Goal: Find contact information: Find contact information

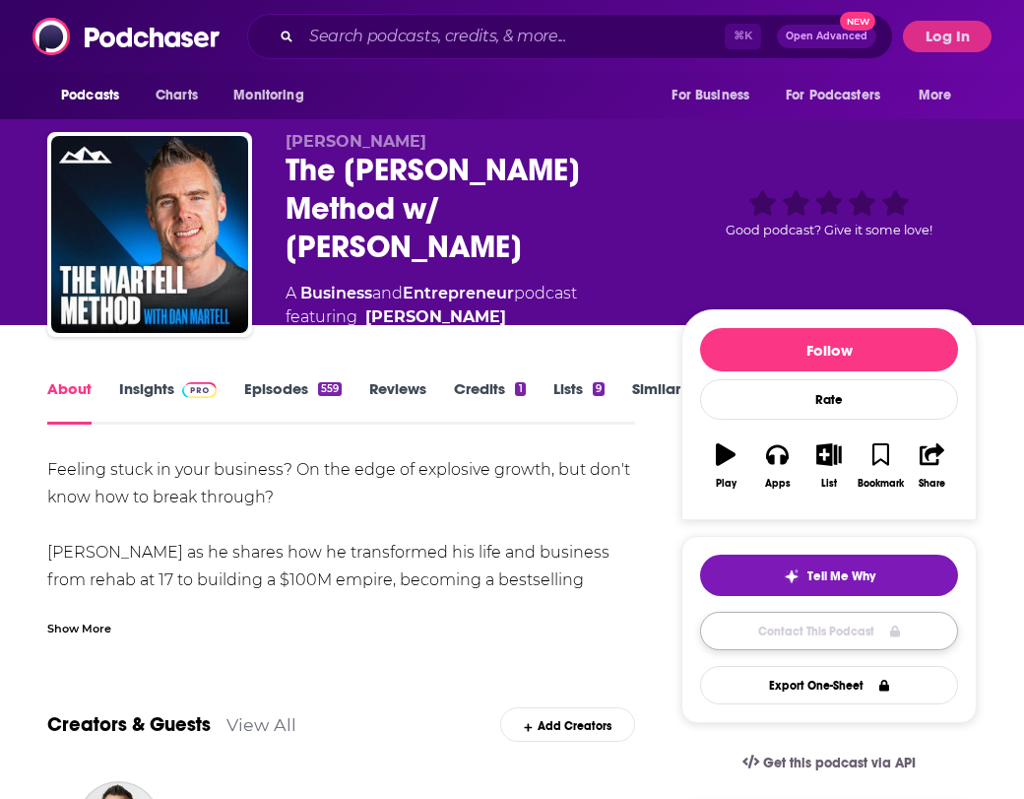
click at [889, 641] on link "Contact This Podcast" at bounding box center [829, 631] width 258 height 38
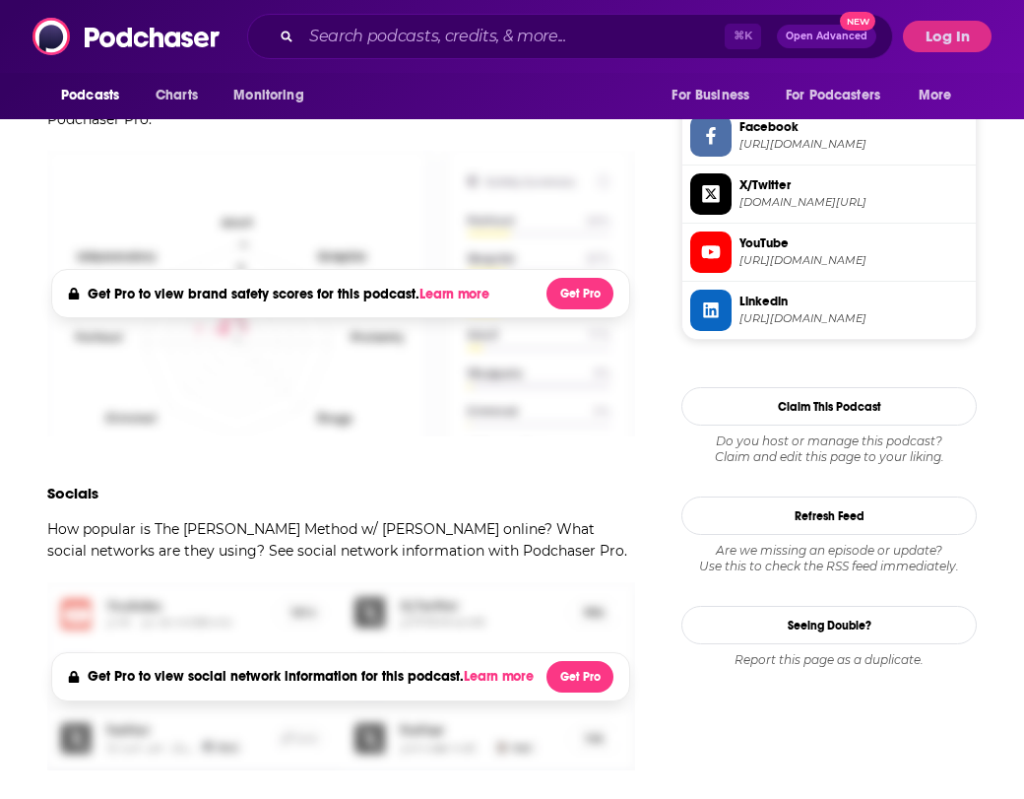
scroll to position [2164, 0]
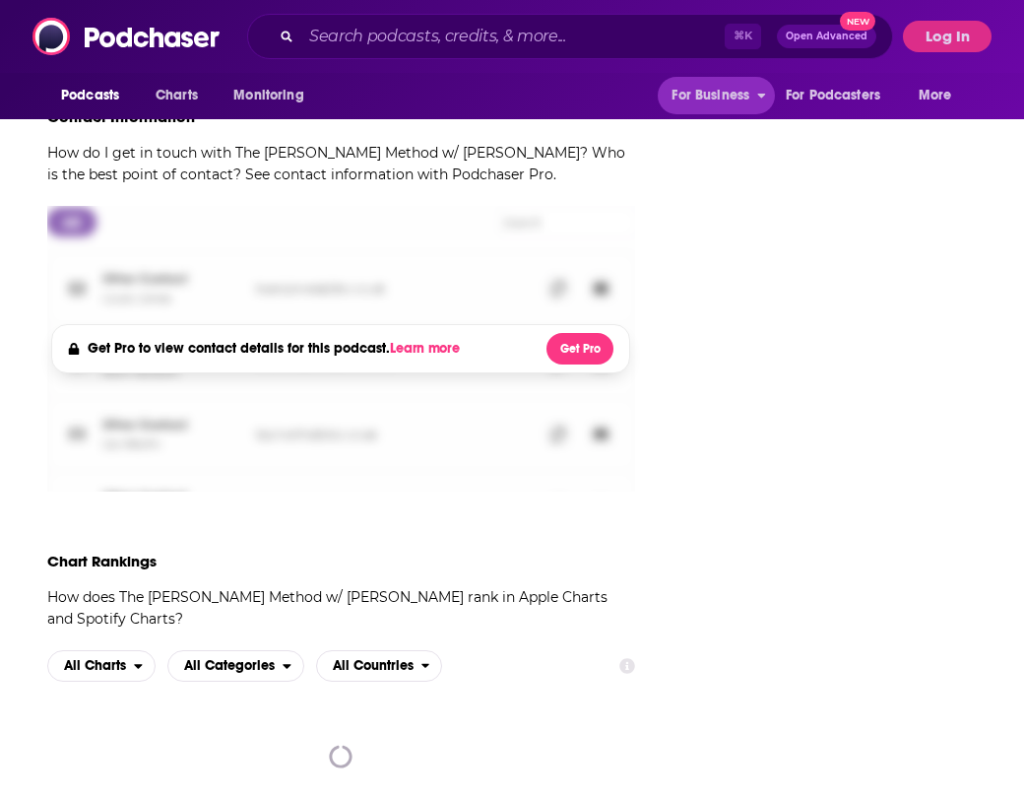
click at [950, 43] on button "Log In" at bounding box center [947, 37] width 89 height 32
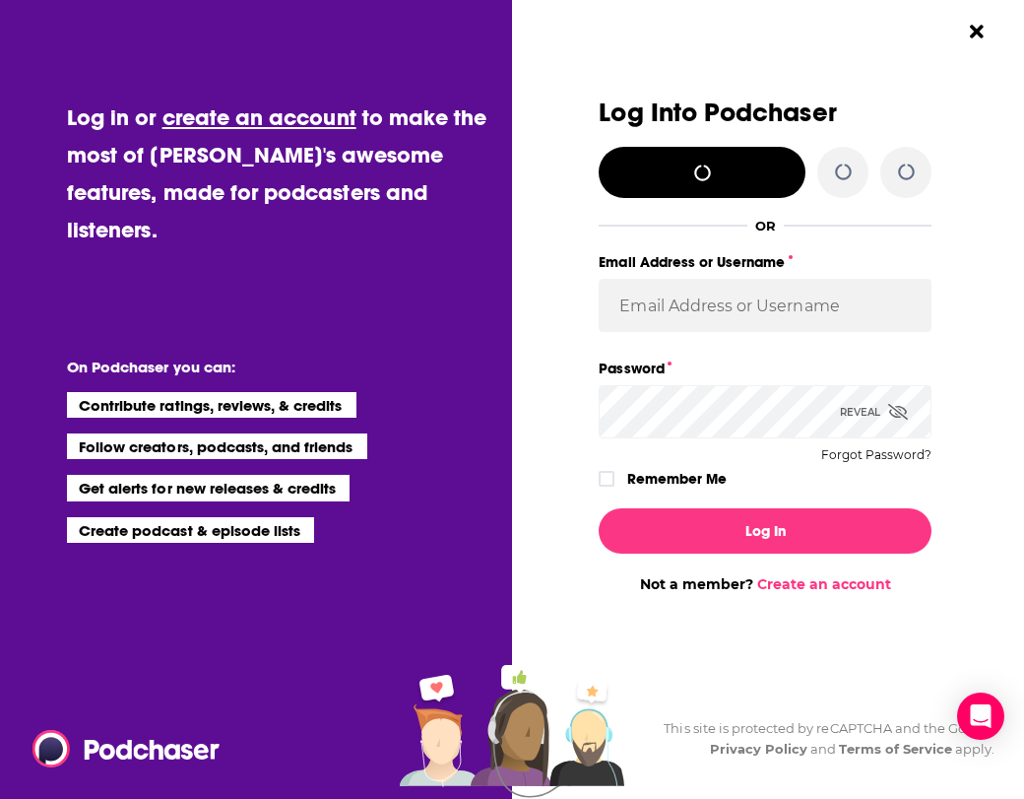
scroll to position [0, 0]
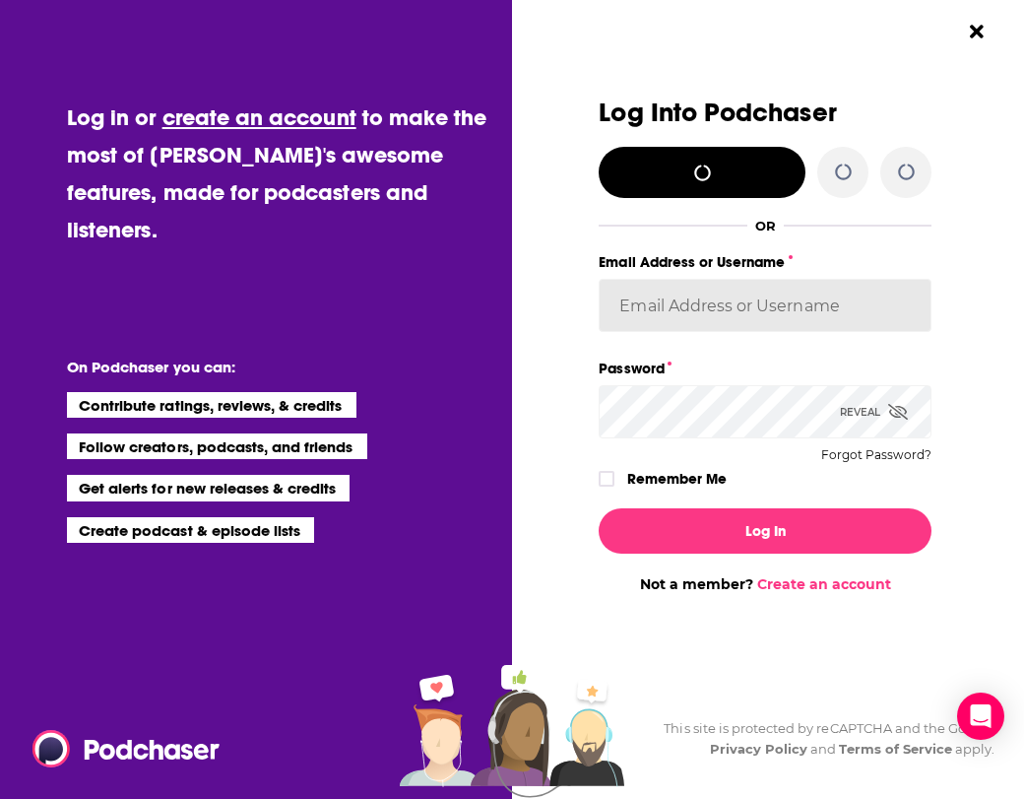
type input "[PERSON_NAME][EMAIL_ADDRESS][DOMAIN_NAME]"
click at [741, 309] on input "[PERSON_NAME][EMAIL_ADDRESS][DOMAIN_NAME]" at bounding box center [765, 305] width 333 height 53
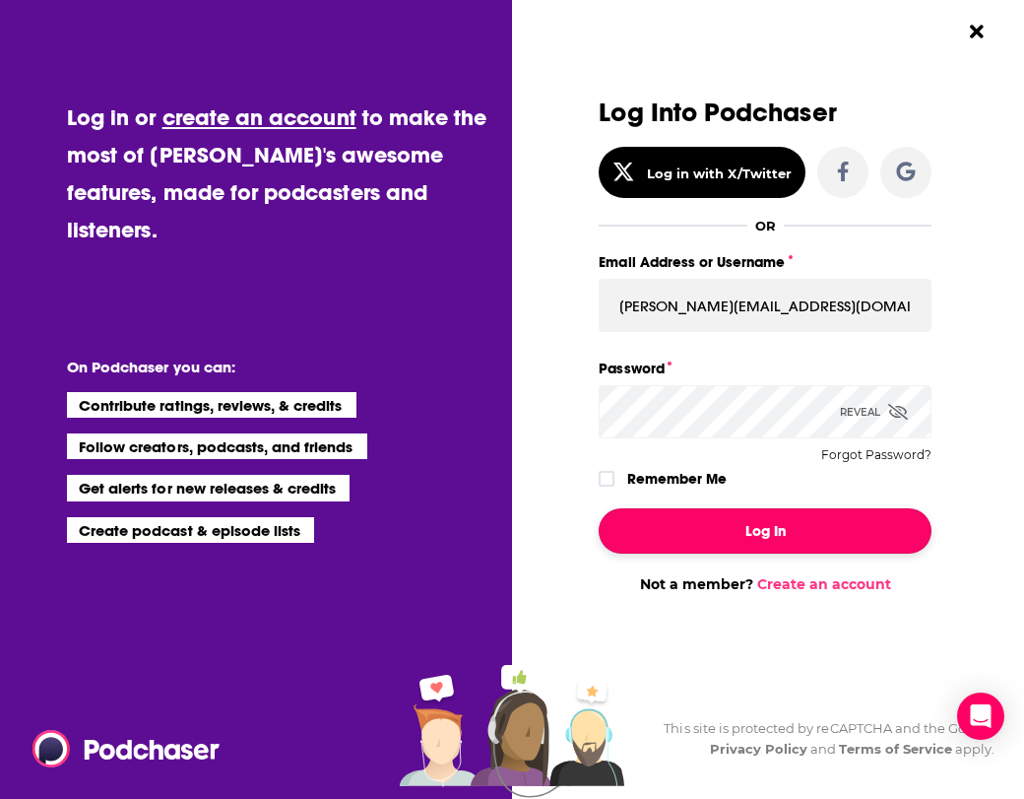
click at [738, 545] on button "Log In" at bounding box center [765, 530] width 333 height 45
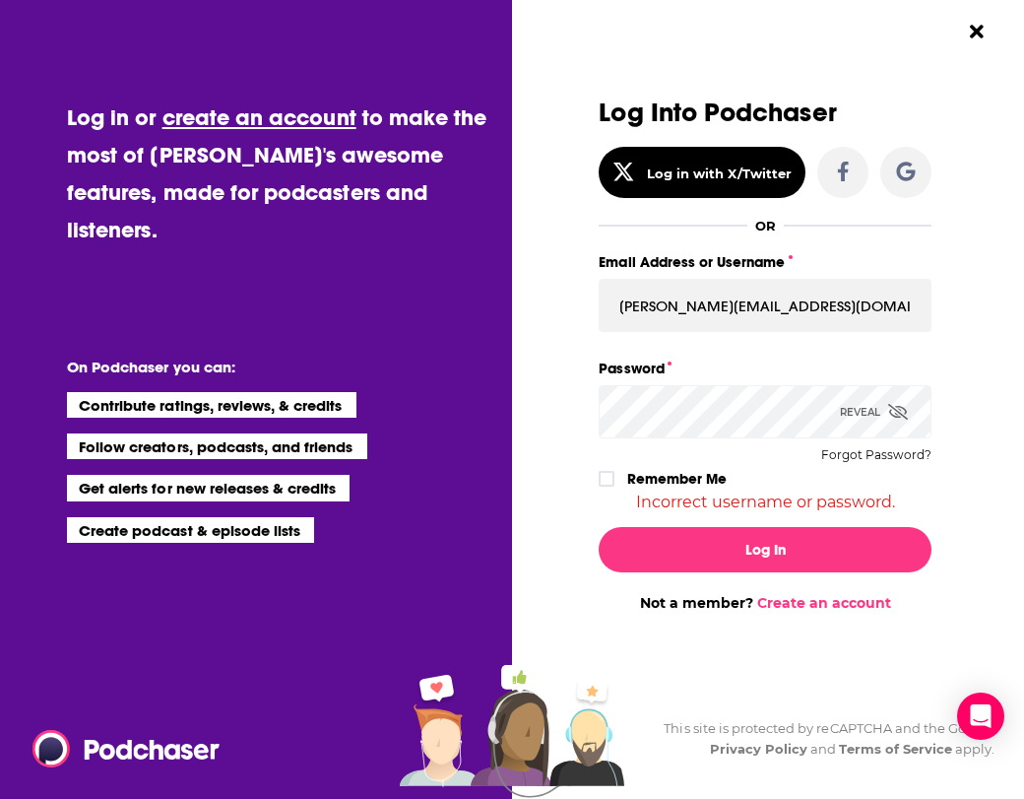
click at [902, 409] on icon "Dialog" at bounding box center [899, 412] width 20 height 16
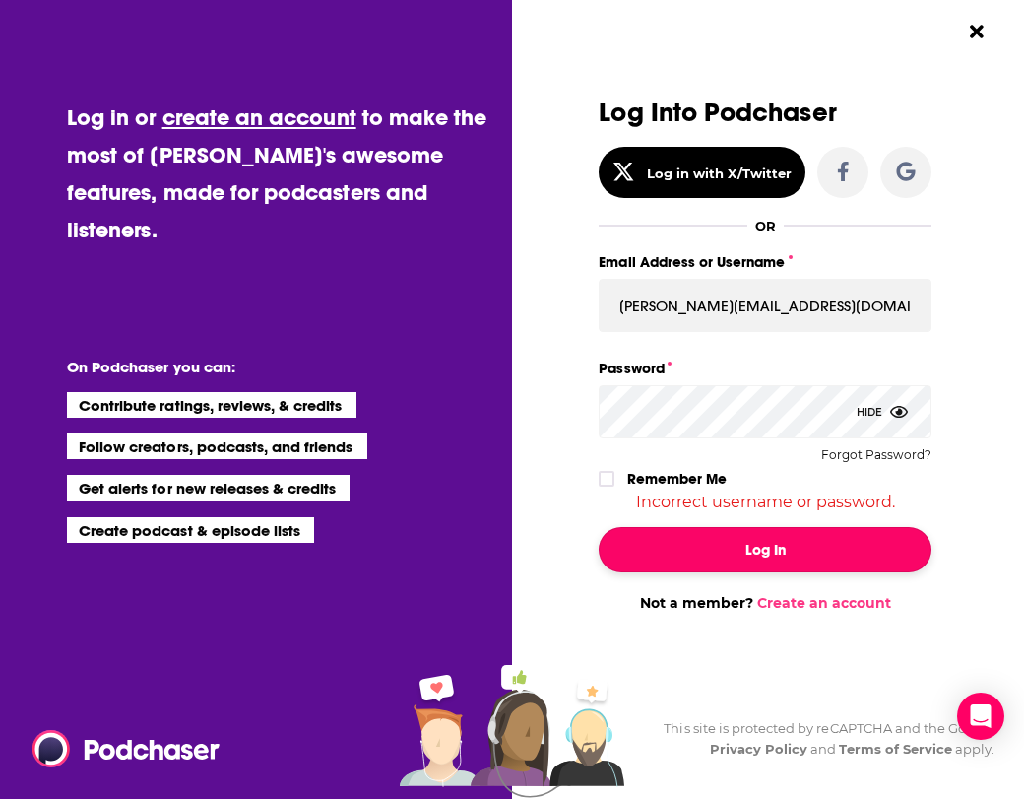
click at [658, 564] on button "Log In" at bounding box center [765, 549] width 333 height 45
click at [751, 567] on button "Log In" at bounding box center [765, 549] width 333 height 45
click at [752, 551] on button "Log In" at bounding box center [765, 549] width 333 height 45
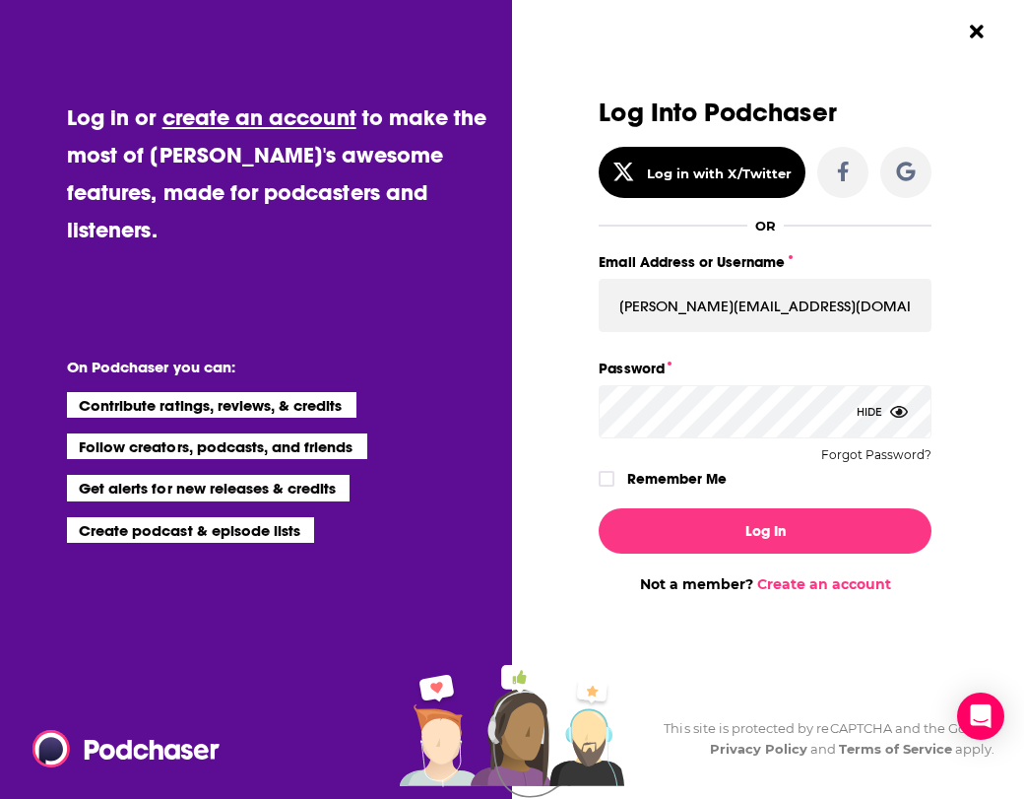
click at [599, 508] on button "Log In" at bounding box center [765, 530] width 333 height 45
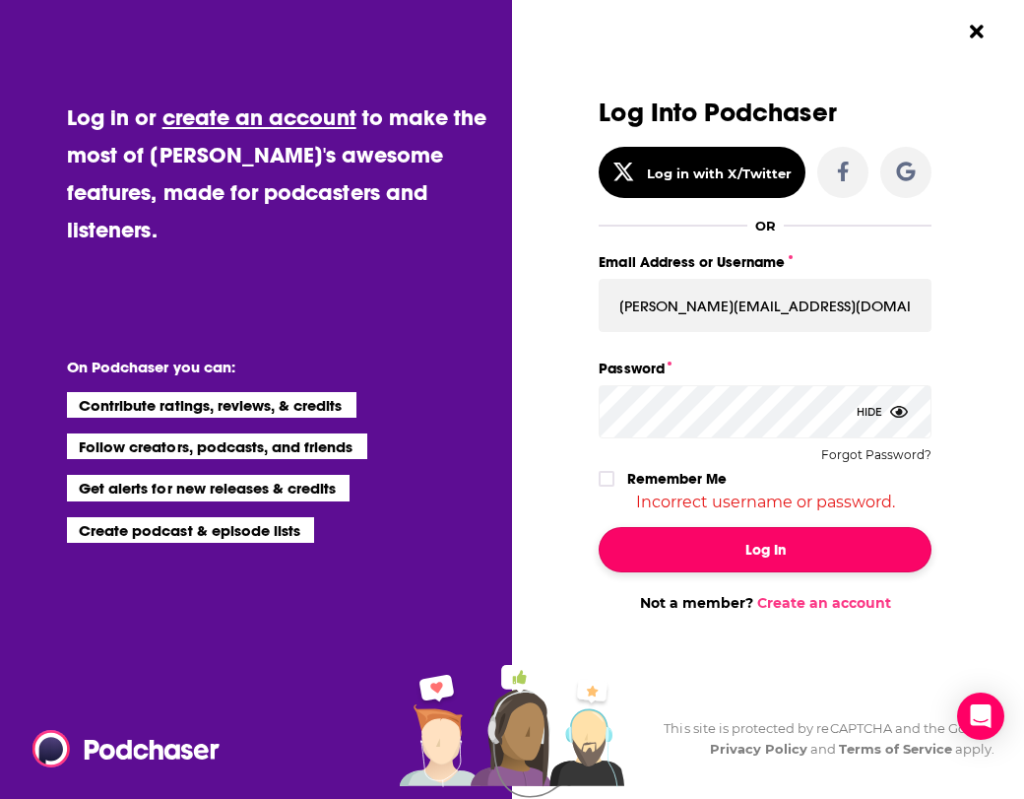
click at [656, 553] on button "Log In" at bounding box center [765, 549] width 333 height 45
